Goal: Find specific page/section: Find specific page/section

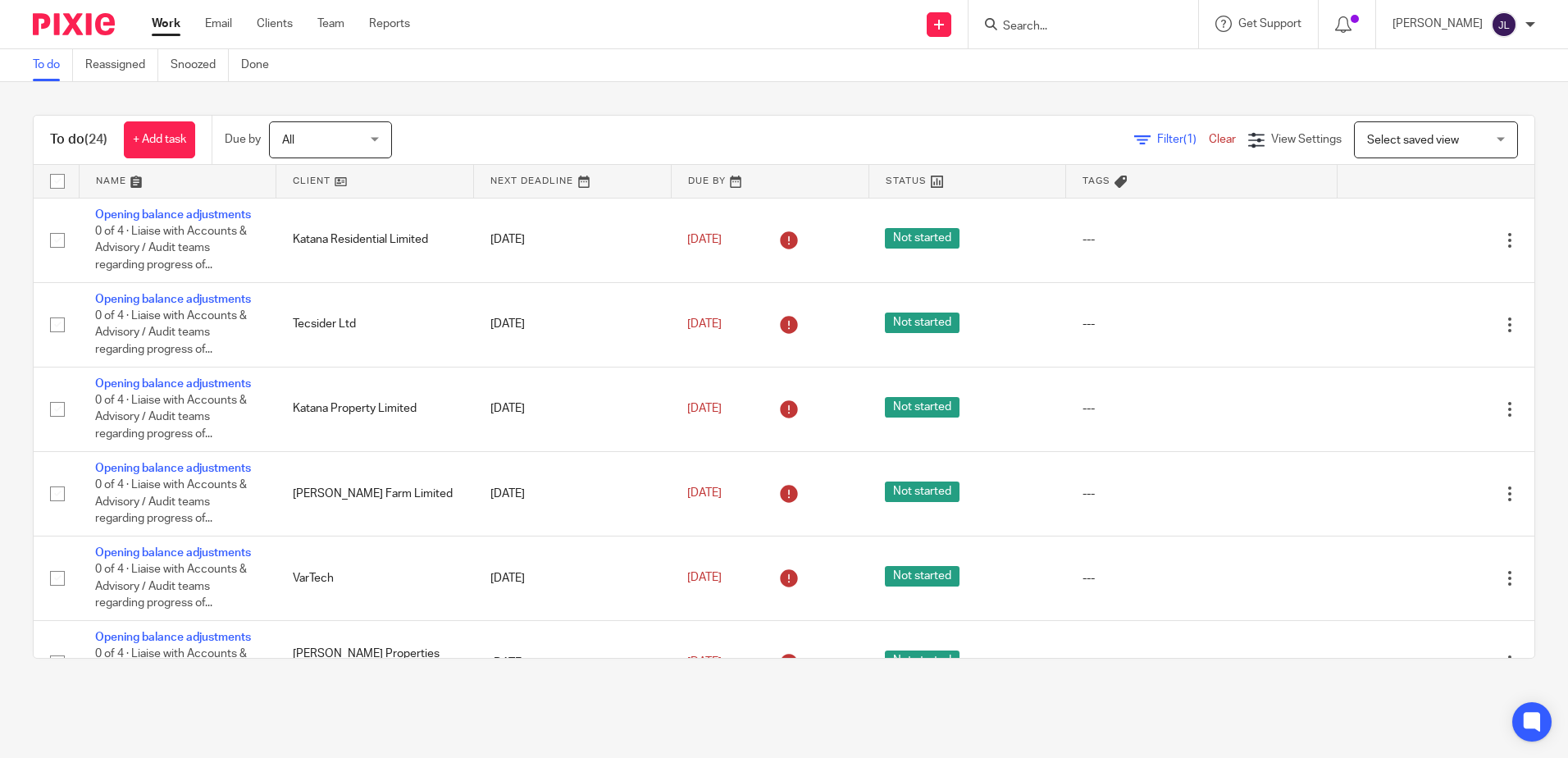
scroll to position [656, 0]
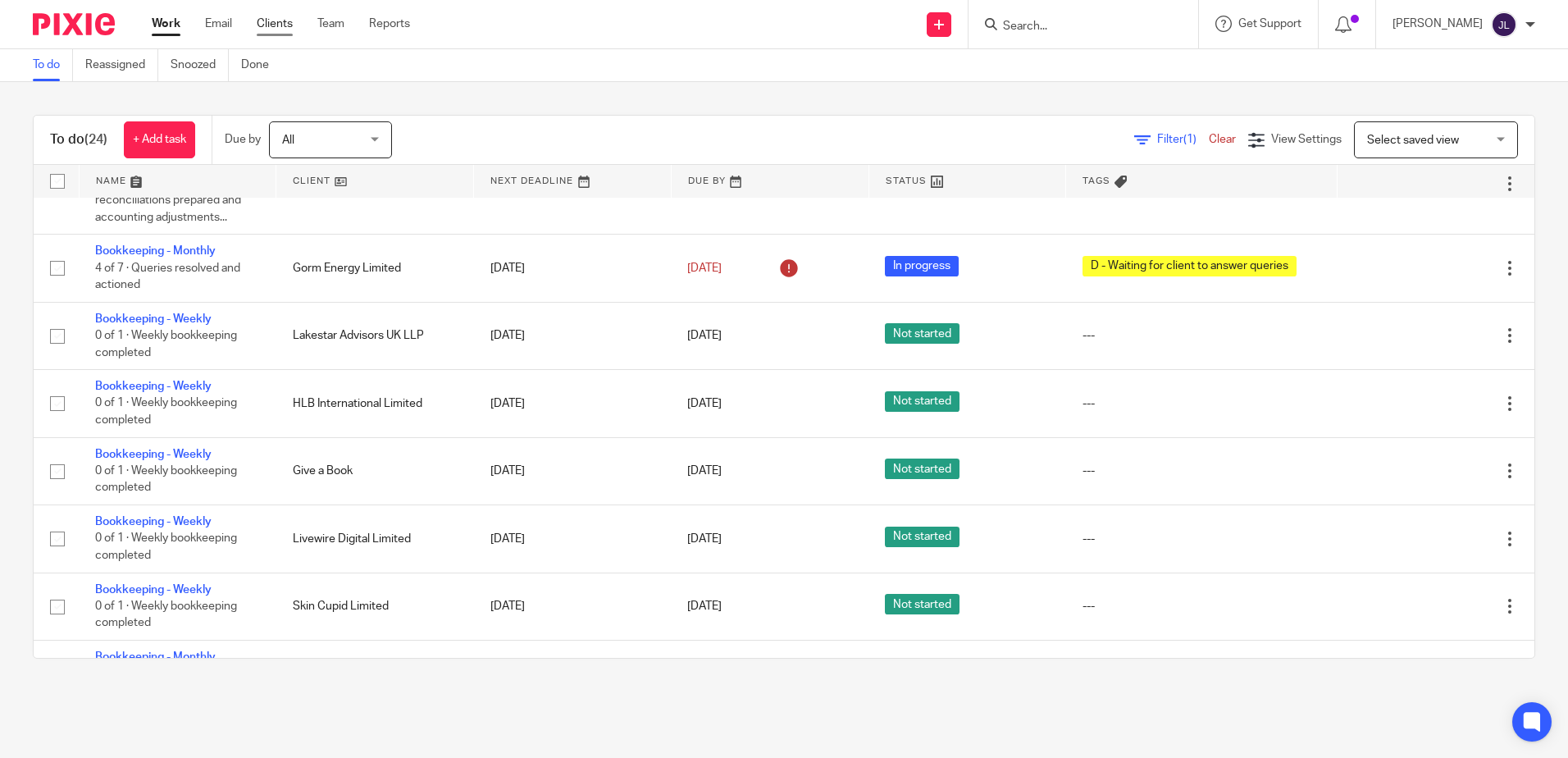
click at [266, 23] on link "Clients" at bounding box center [275, 24] width 36 height 16
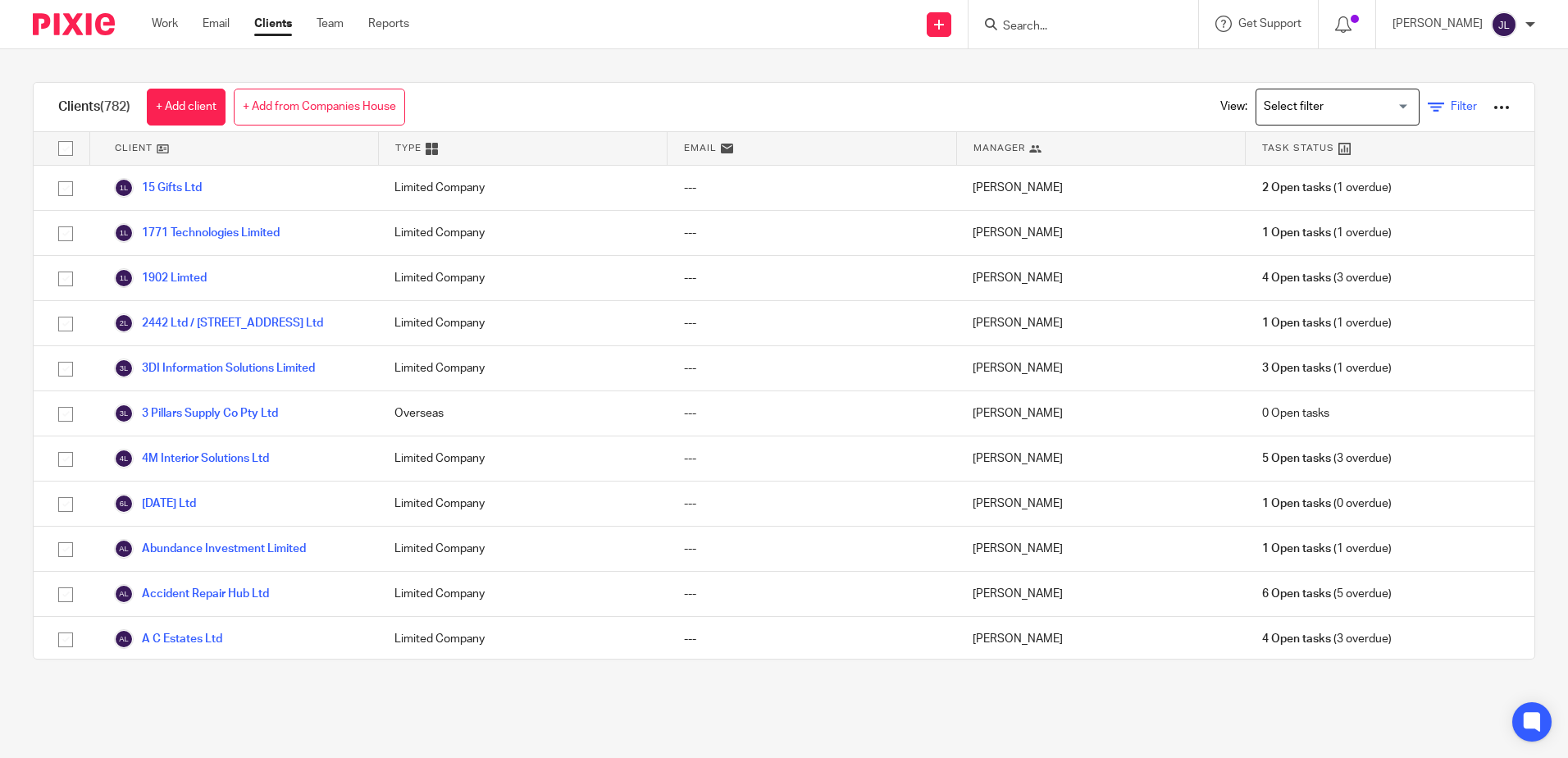
click at [1432, 99] on link "Filter" at bounding box center [1452, 107] width 49 height 17
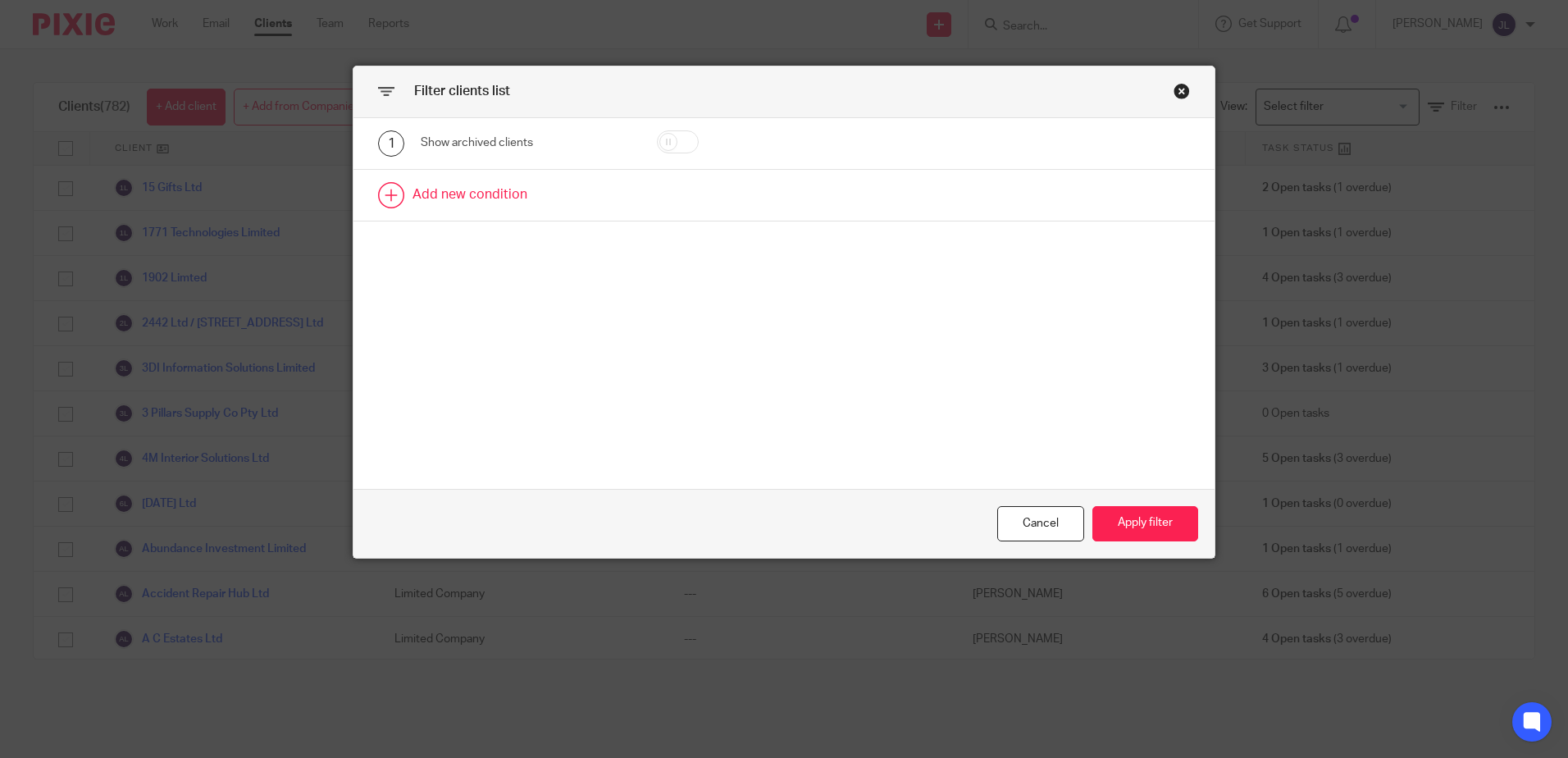
click at [496, 197] on link at bounding box center [784, 195] width 861 height 51
click at [564, 198] on div "Field" at bounding box center [512, 200] width 157 height 35
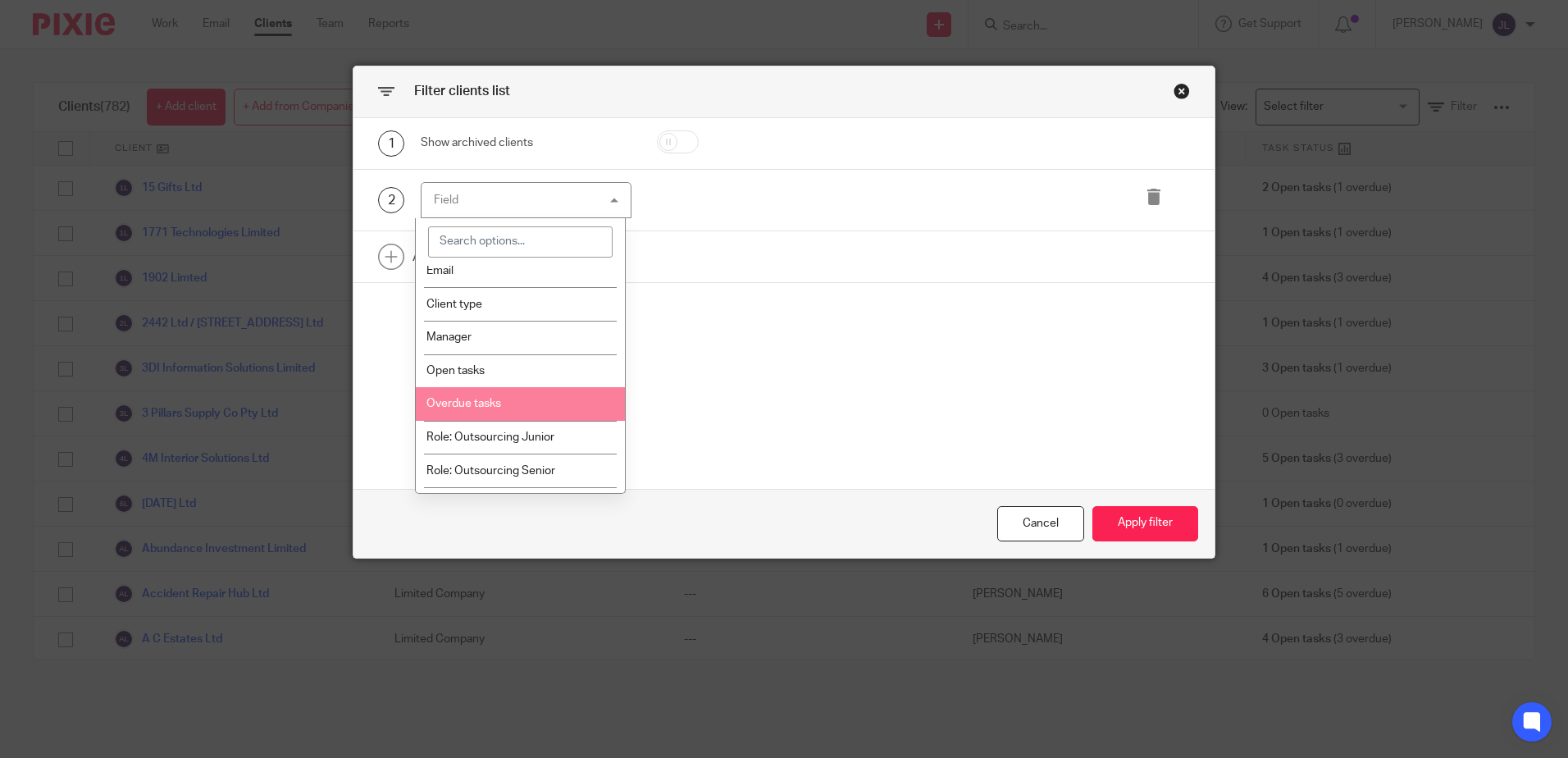
scroll to position [82, 0]
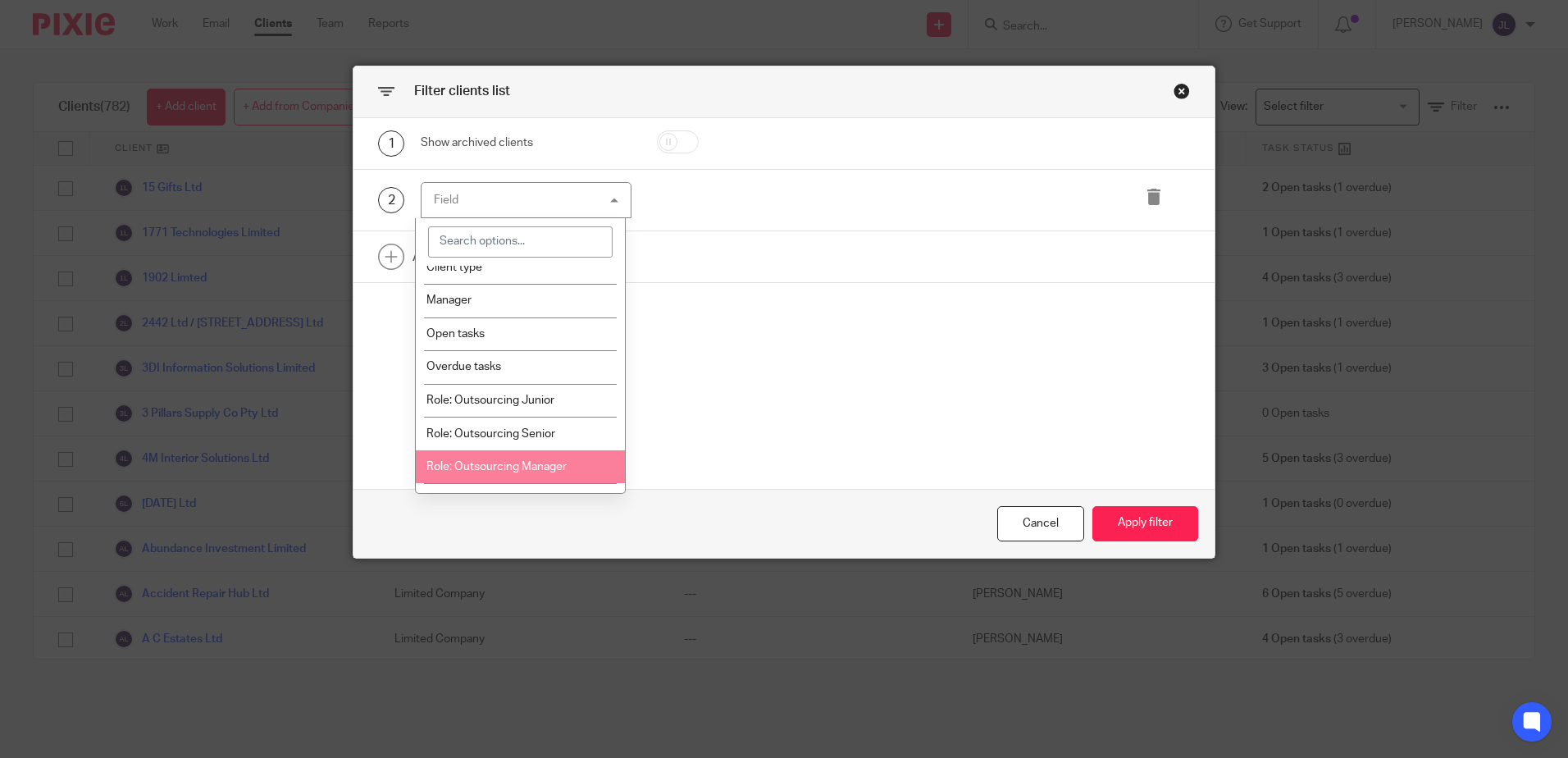
click at [520, 453] on li "Role: Outsourcing Manager" at bounding box center [520, 467] width 209 height 34
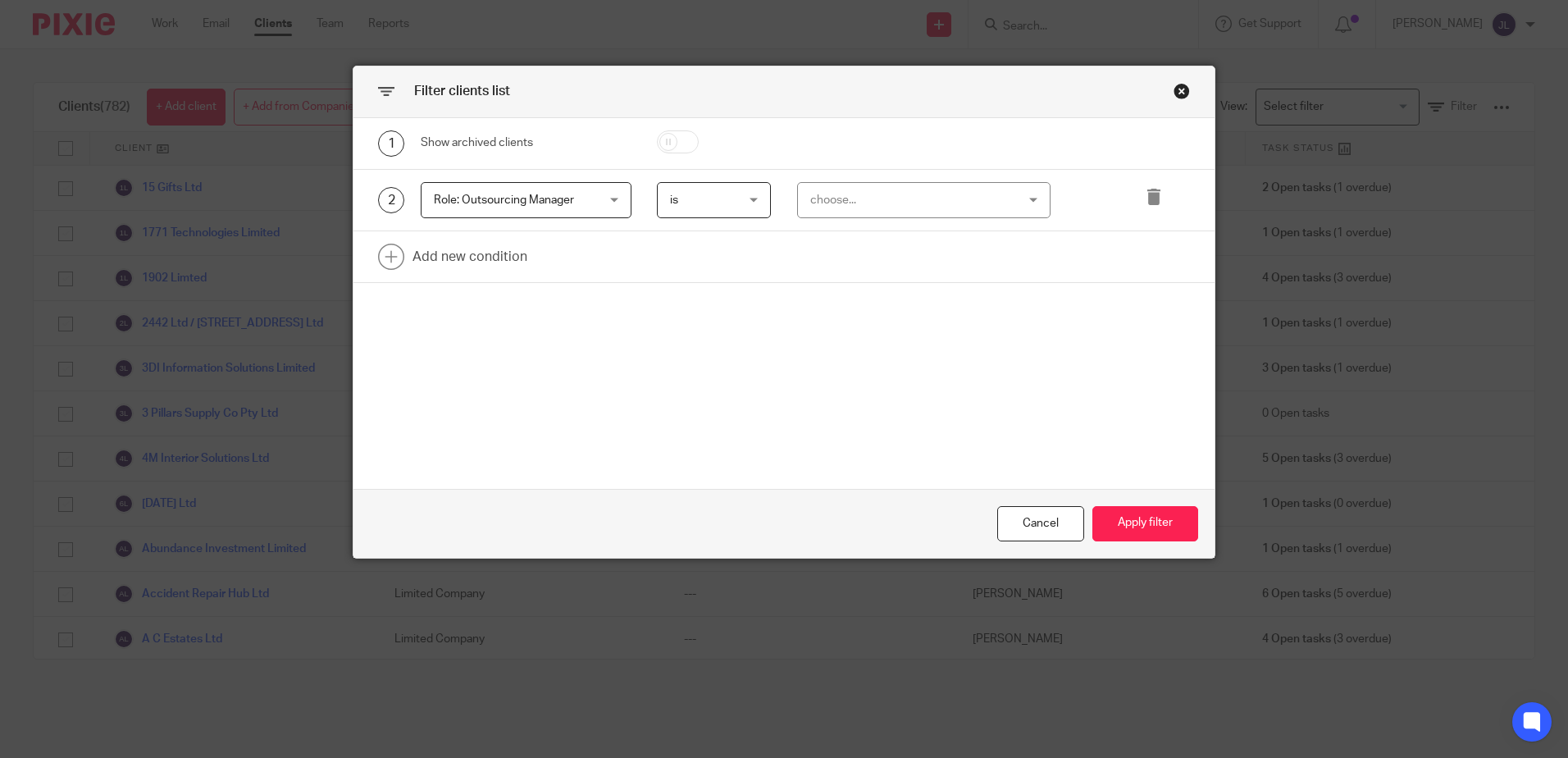
click at [836, 192] on div "choose..." at bounding box center [906, 200] width 192 height 35
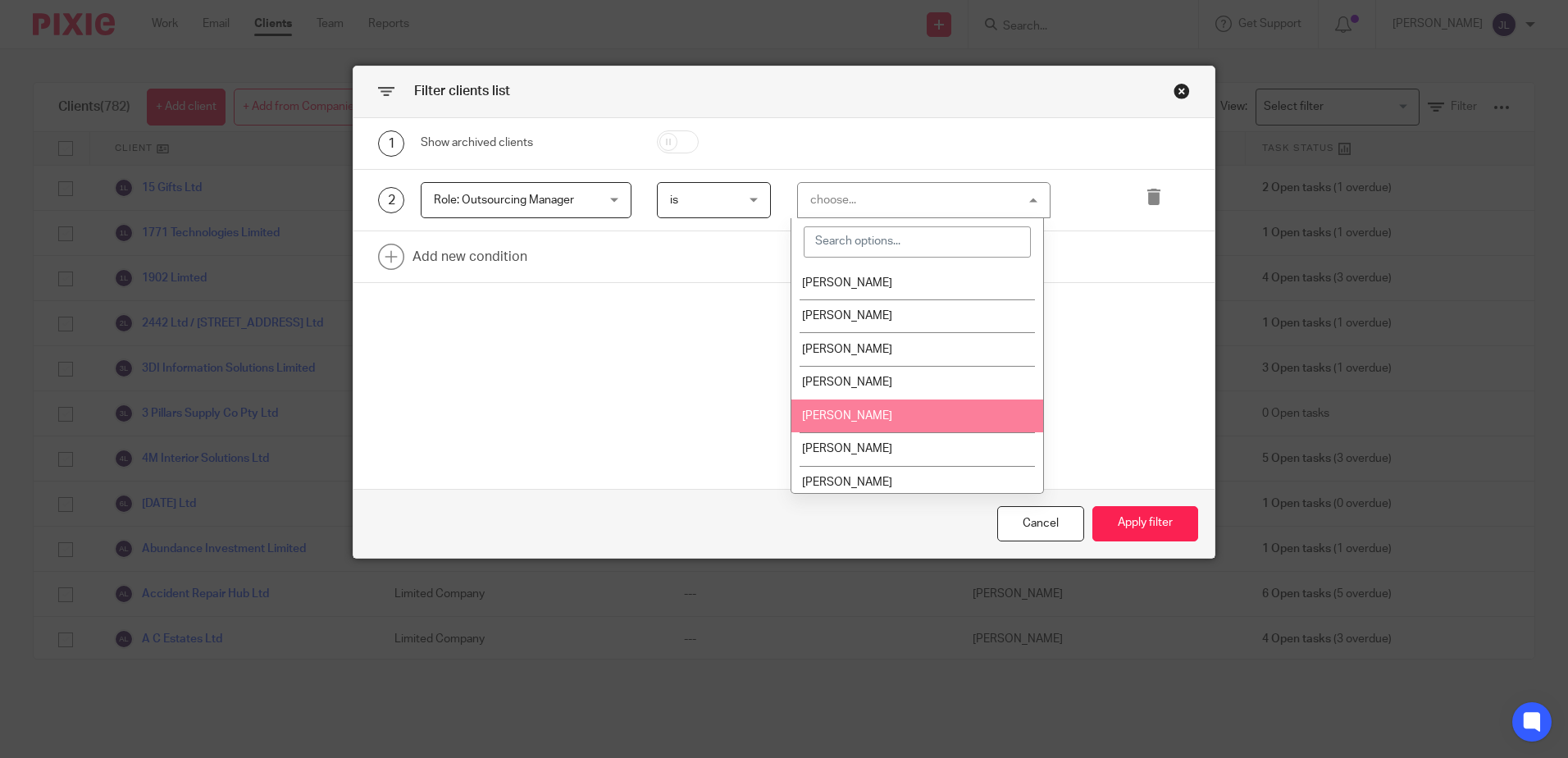
click at [902, 412] on li "[PERSON_NAME]" at bounding box center [917, 416] width 252 height 34
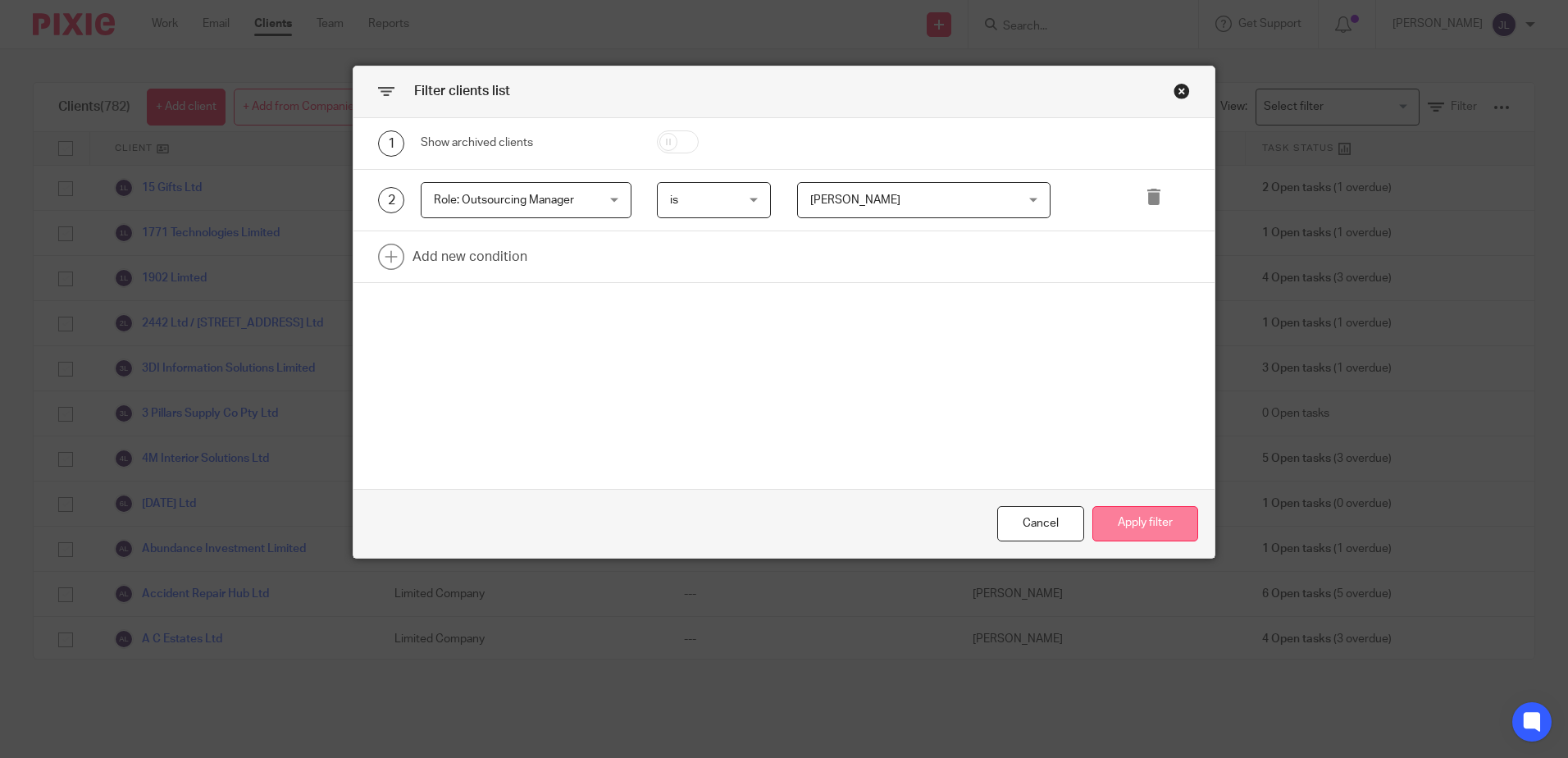
click at [1167, 526] on button "Apply filter" at bounding box center [1144, 523] width 106 height 35
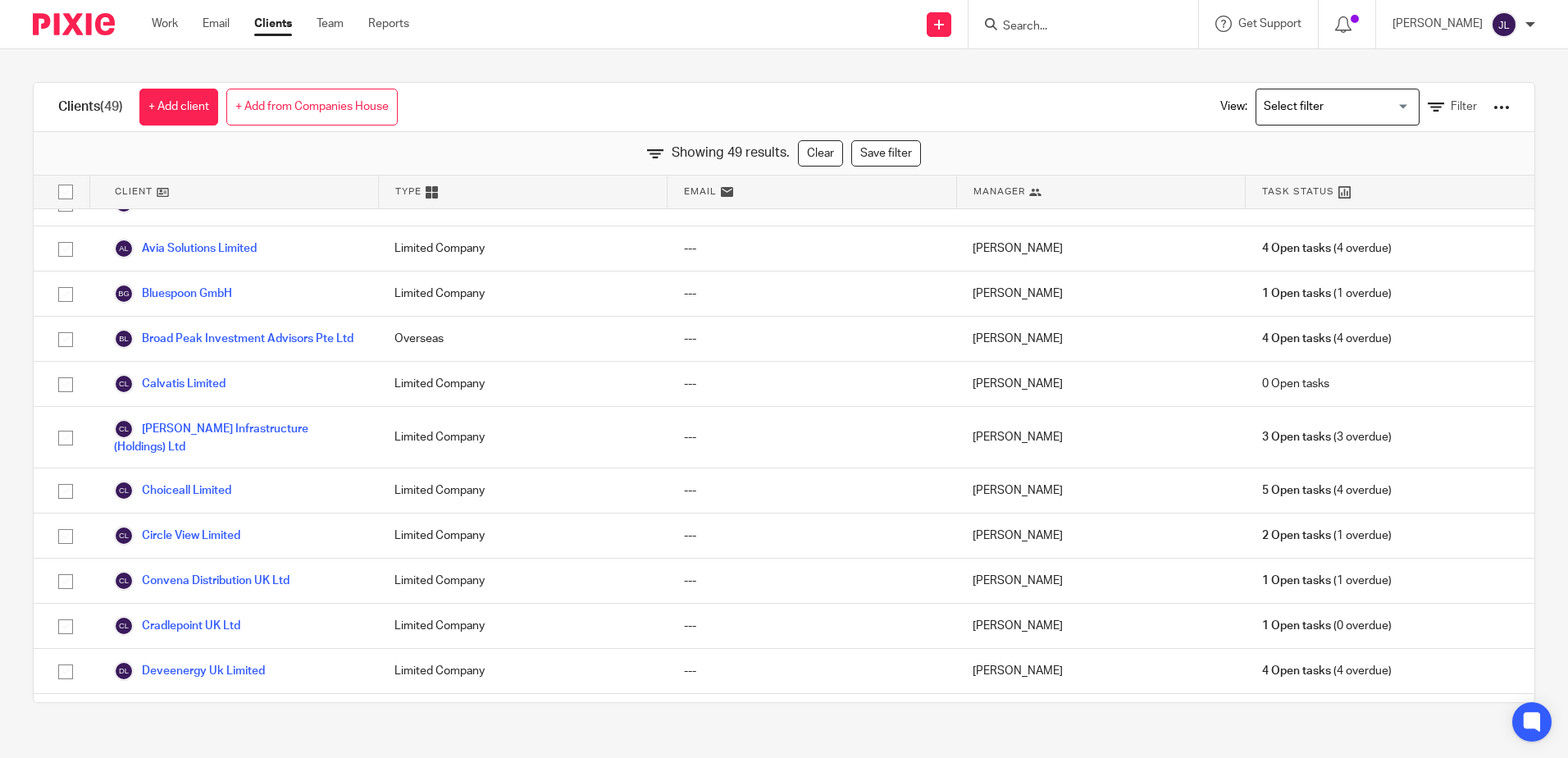
scroll to position [0, 0]
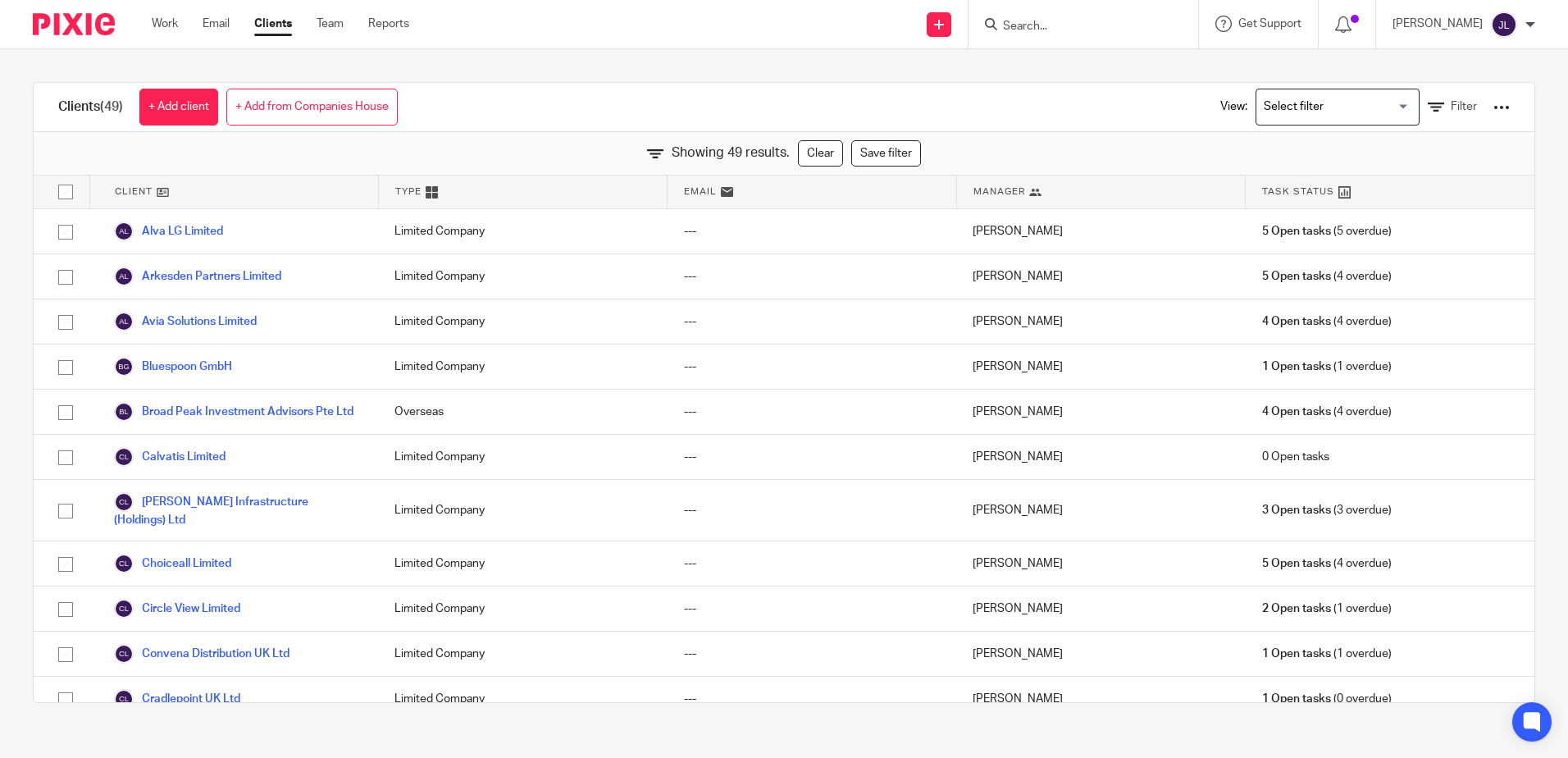
click at [179, 24] on ul "Work Email Clients Team Reports" at bounding box center [292, 24] width 282 height 16
click at [162, 28] on link "Work" at bounding box center [165, 24] width 26 height 16
